Goal: Navigation & Orientation: Find specific page/section

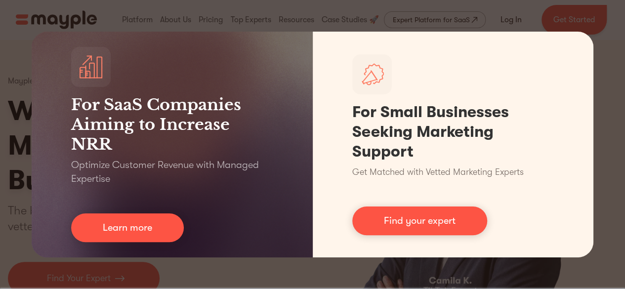
click at [384, 11] on div "For SaaS Companies Aiming to Increase NRR Optimize Customer Revenue with Manage…" at bounding box center [312, 144] width 625 height 289
click at [609, 32] on div "For SaaS Companies Aiming to Increase NRR Optimize Customer Revenue with Manage…" at bounding box center [312, 144] width 625 height 289
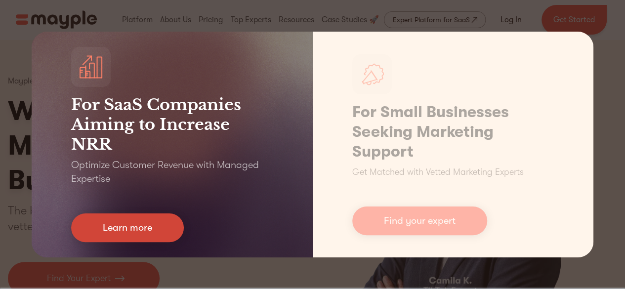
click at [176, 227] on link "Learn more" at bounding box center [127, 227] width 113 height 29
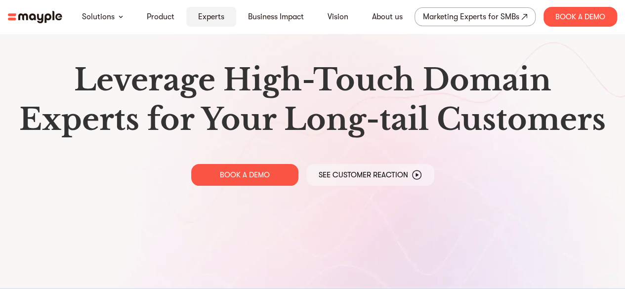
click at [209, 16] on link "Experts" at bounding box center [211, 17] width 26 height 12
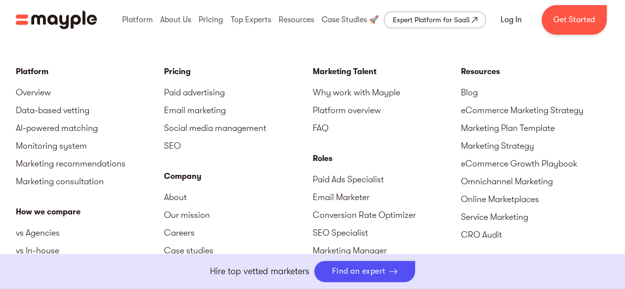
scroll to position [4347, 0]
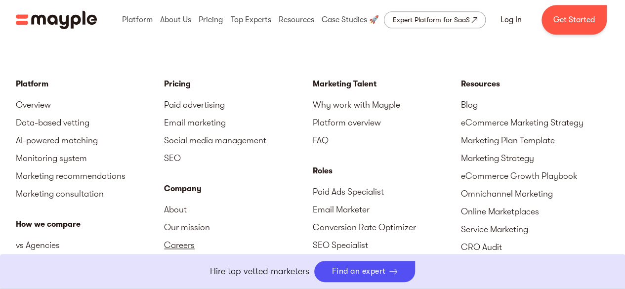
click at [193, 241] on link "Careers" at bounding box center [238, 245] width 148 height 18
